Goal: Task Accomplishment & Management: Manage account settings

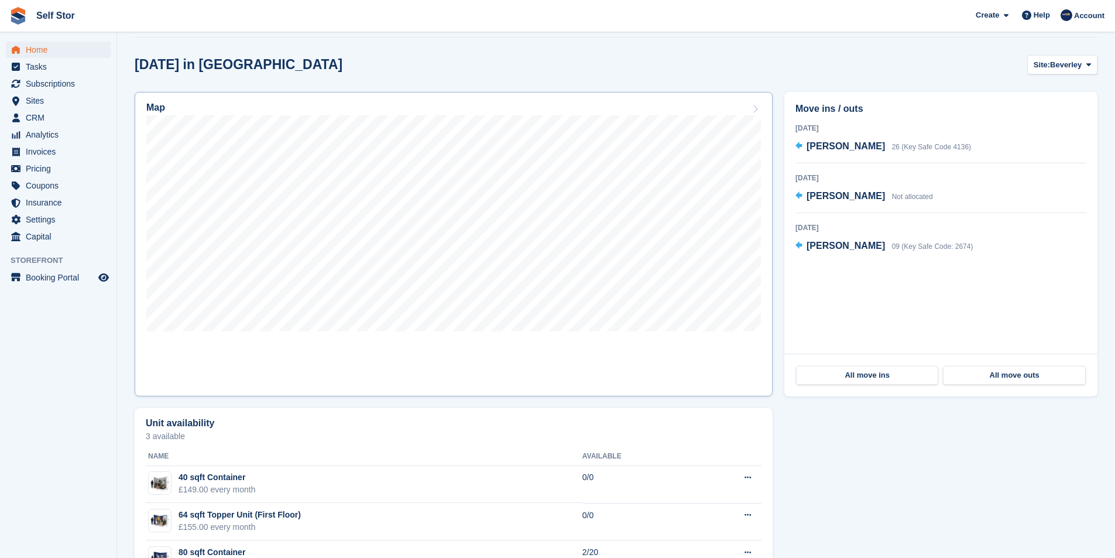
scroll to position [376, 0]
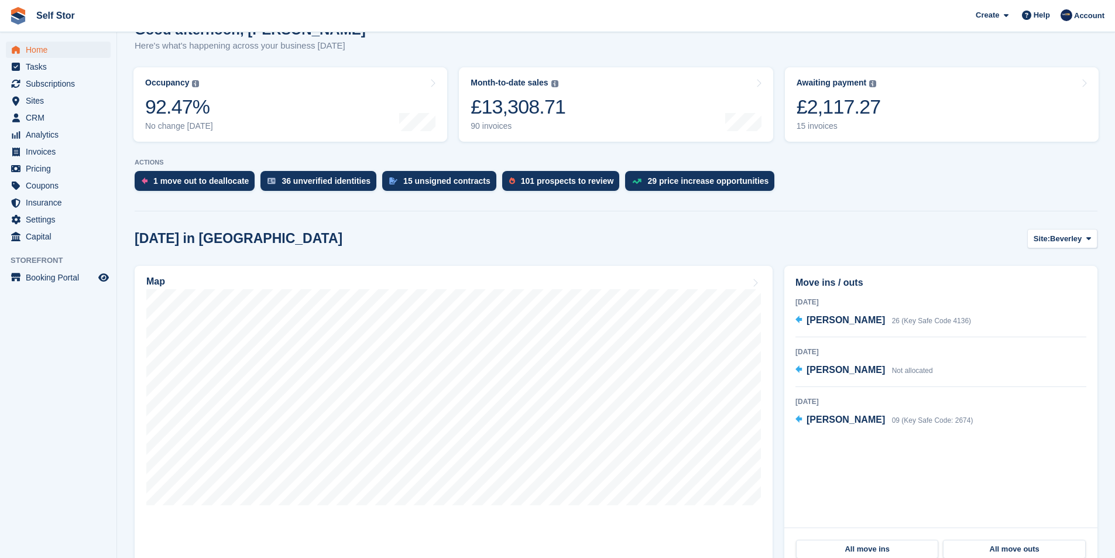
scroll to position [117, 0]
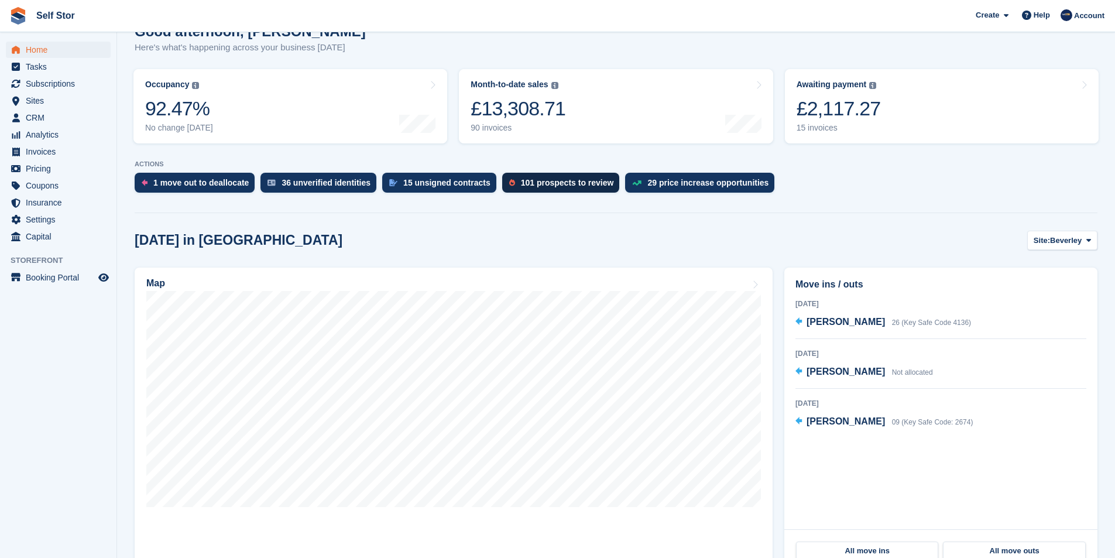
click at [552, 185] on div "101 prospects to review" at bounding box center [567, 182] width 93 height 9
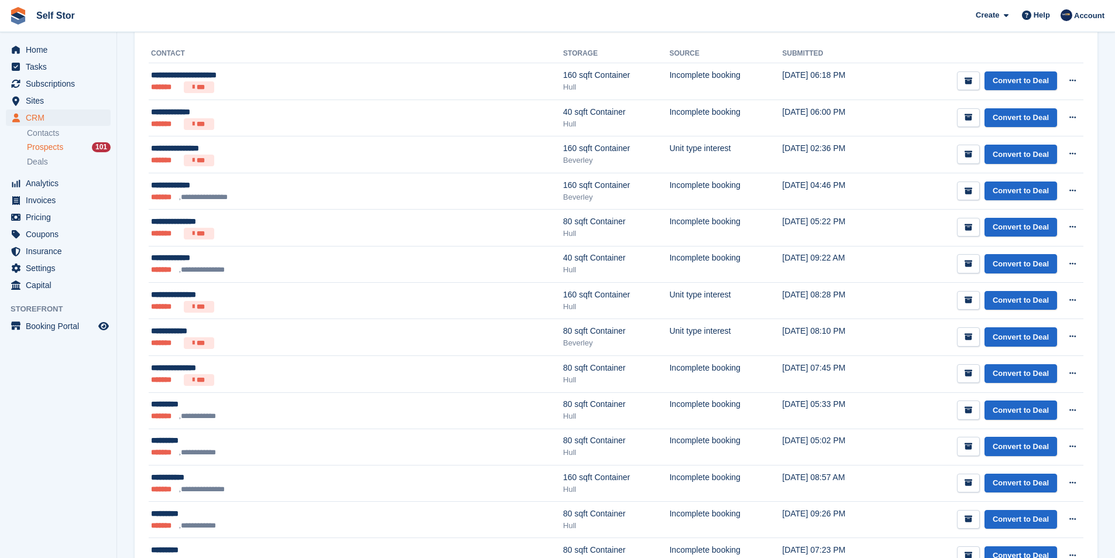
scroll to position [234, 0]
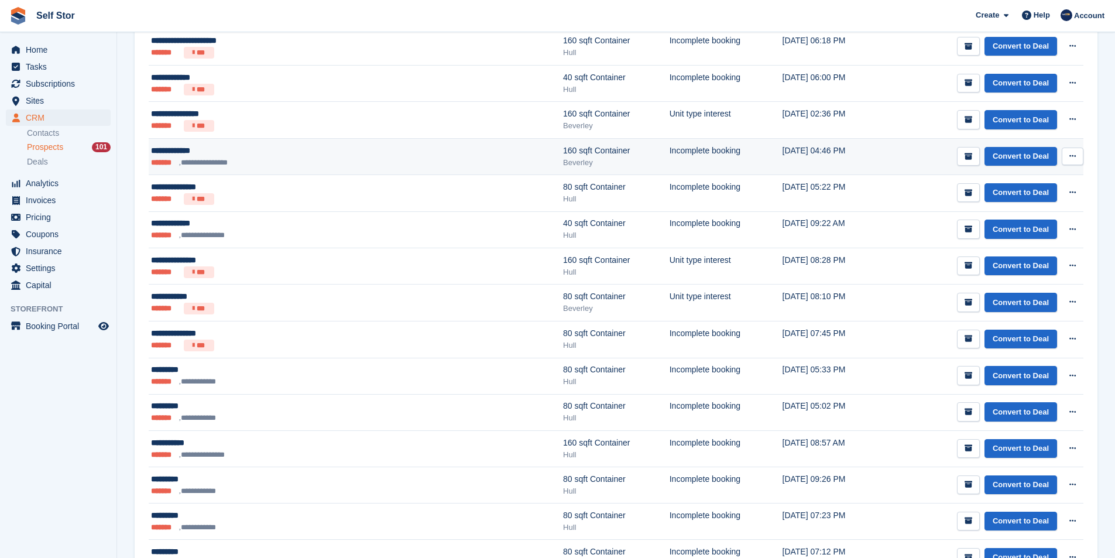
click at [1074, 157] on icon at bounding box center [1073, 156] width 6 height 8
click at [1033, 221] on p "Delete prospect" at bounding box center [1028, 219] width 102 height 15
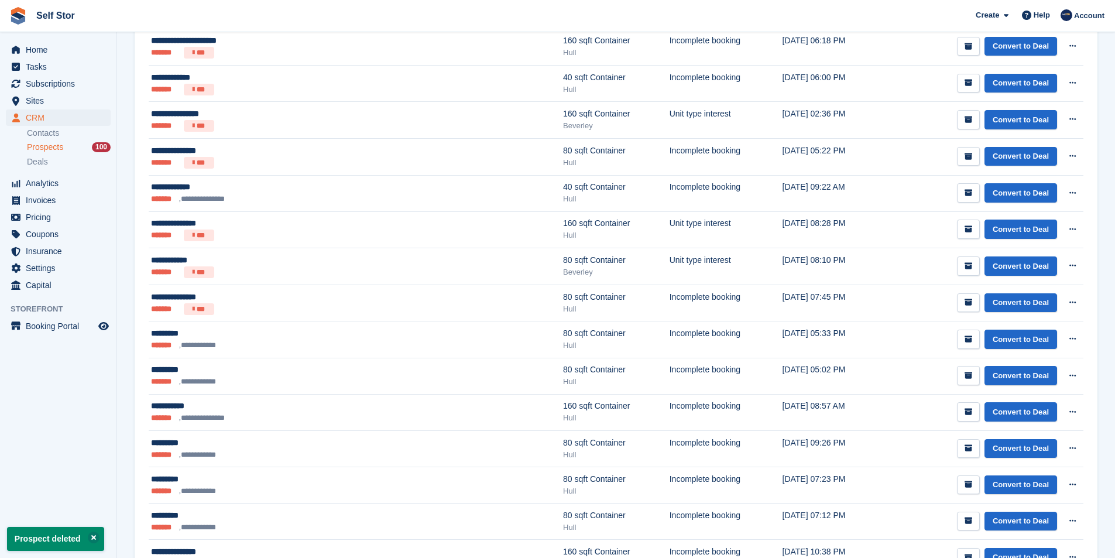
scroll to position [293, 0]
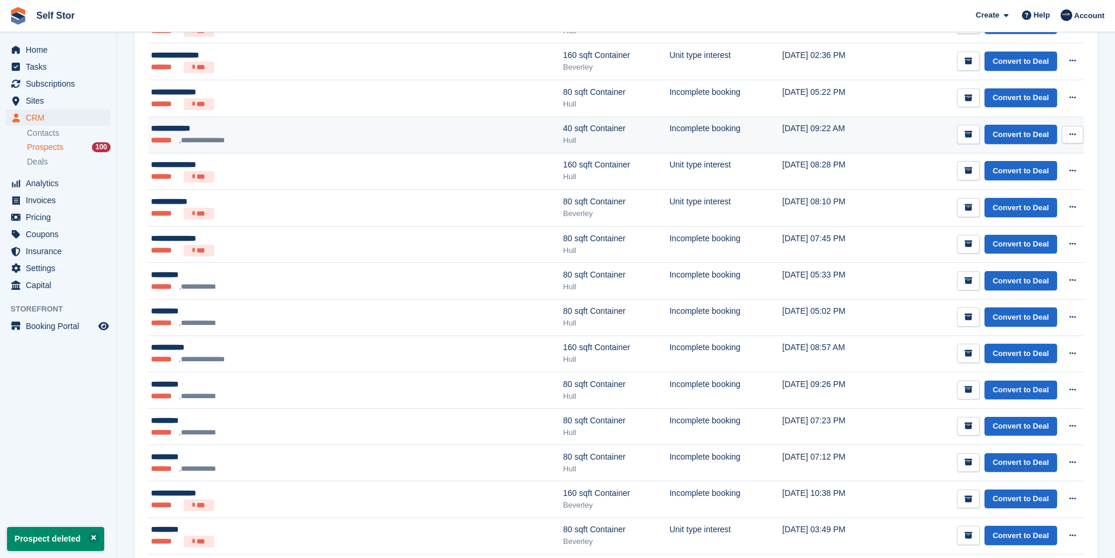
click at [1074, 136] on icon at bounding box center [1073, 135] width 6 height 8
click at [1012, 202] on p "Delete prospect" at bounding box center [1028, 197] width 102 height 15
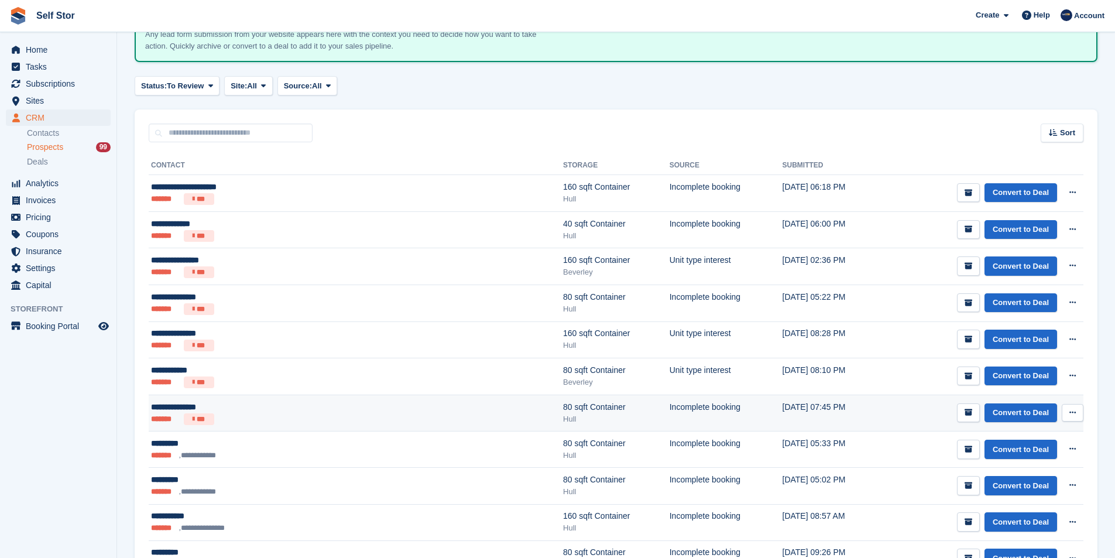
scroll to position [0, 0]
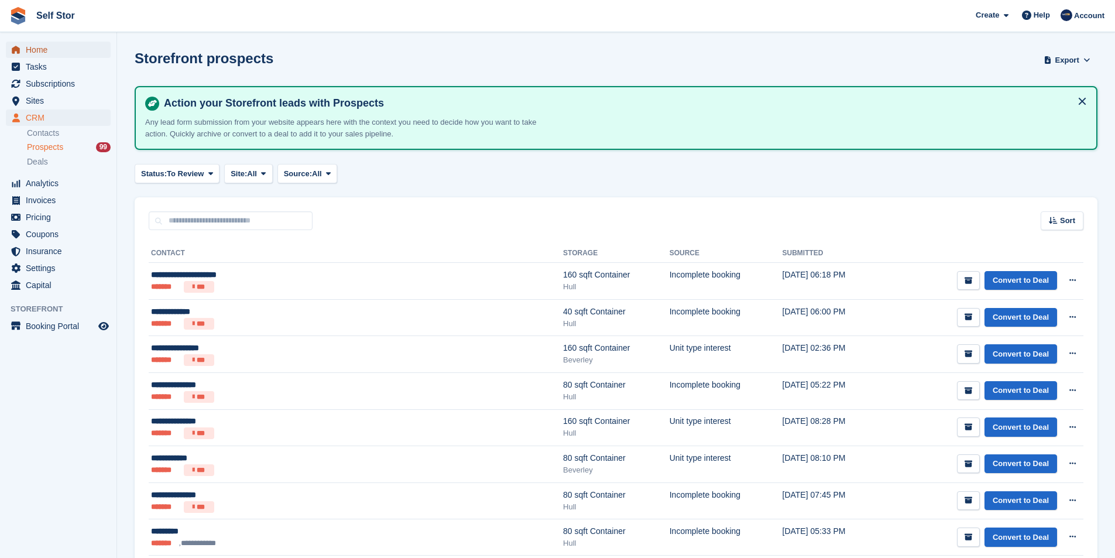
click at [36, 47] on span "Home" at bounding box center [61, 50] width 70 height 16
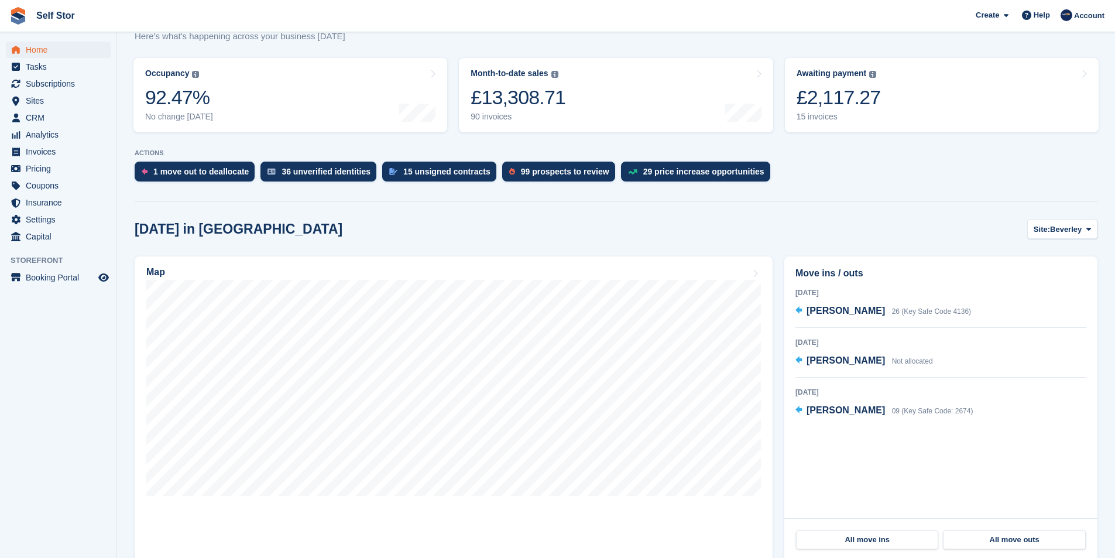
scroll to position [234, 0]
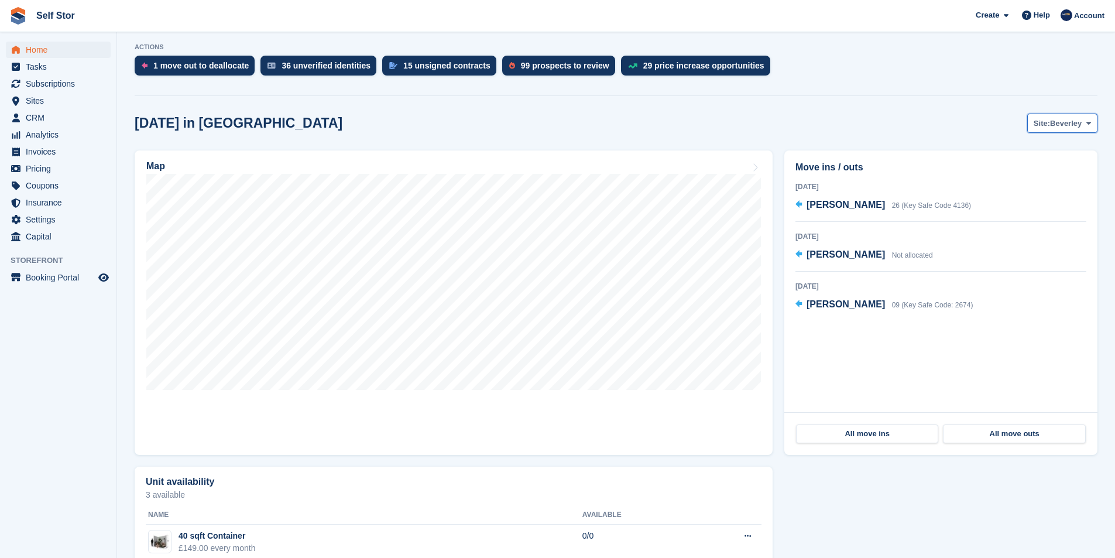
click at [1055, 129] on span "Beverley" at bounding box center [1066, 124] width 32 height 12
click at [1033, 178] on link "Hull" at bounding box center [1042, 172] width 102 height 21
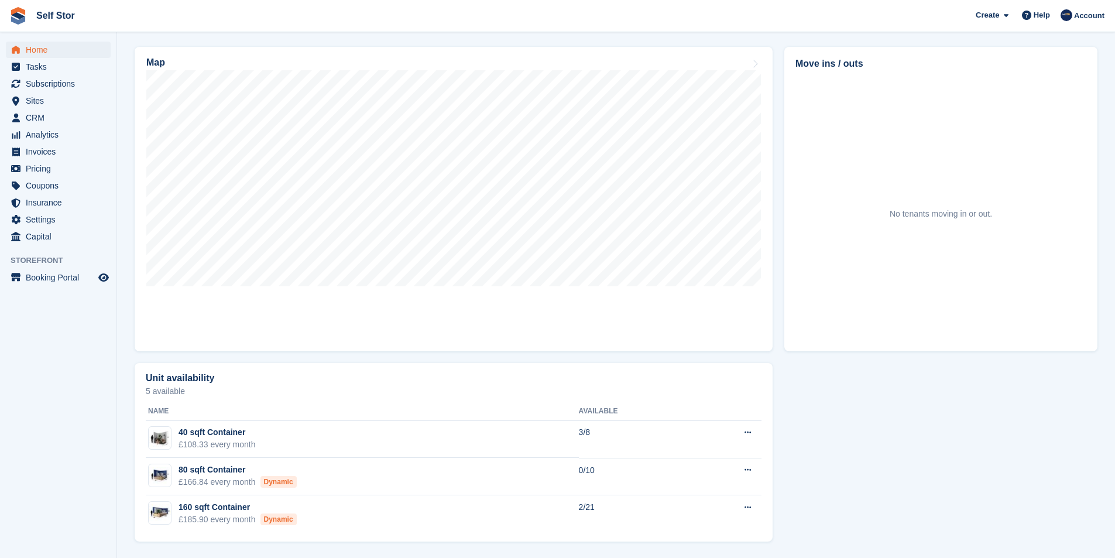
scroll to position [0, 0]
